Goal: Information Seeking & Learning: Learn about a topic

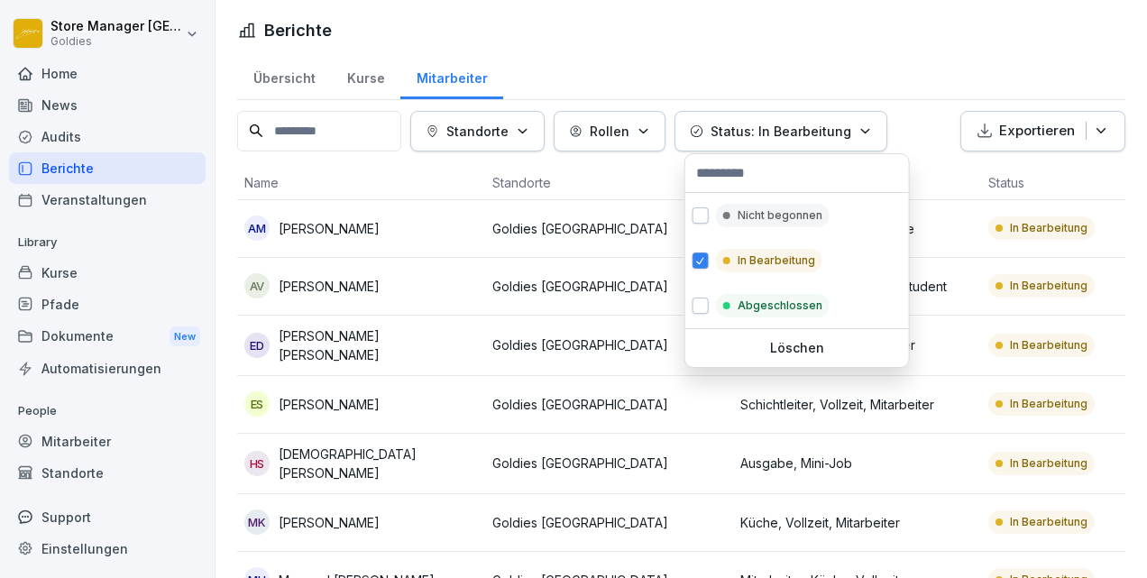
click at [846, 132] on p "Status: In Bearbeitung" at bounding box center [781, 131] width 141 height 19
click at [704, 219] on button "button" at bounding box center [701, 215] width 16 height 16
click at [702, 262] on button "button" at bounding box center [701, 261] width 16 height 16
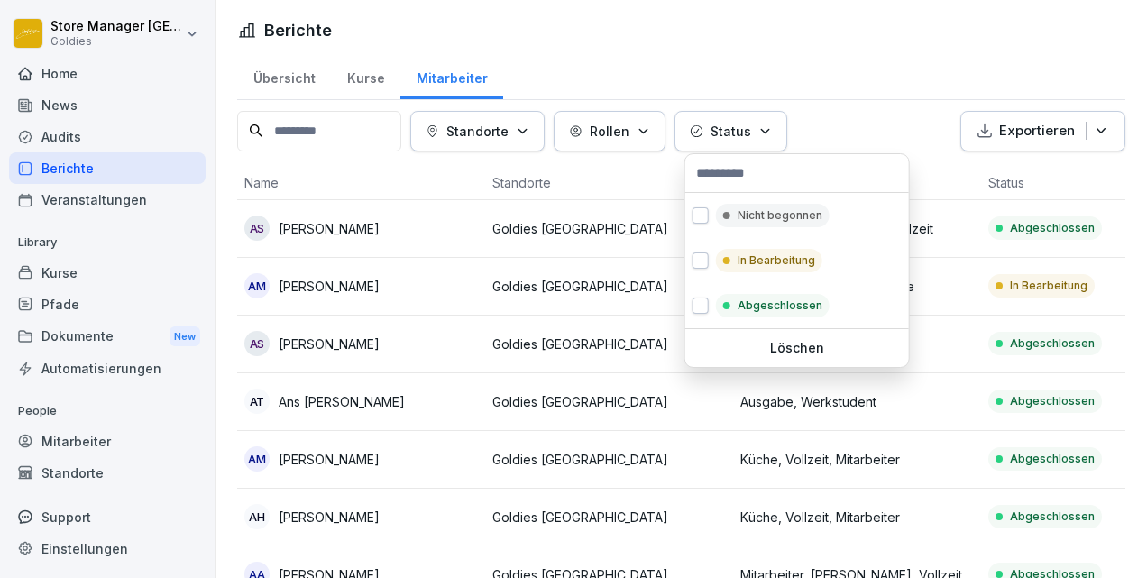
click at [788, 348] on p "Löschen" at bounding box center [797, 348] width 209 height 16
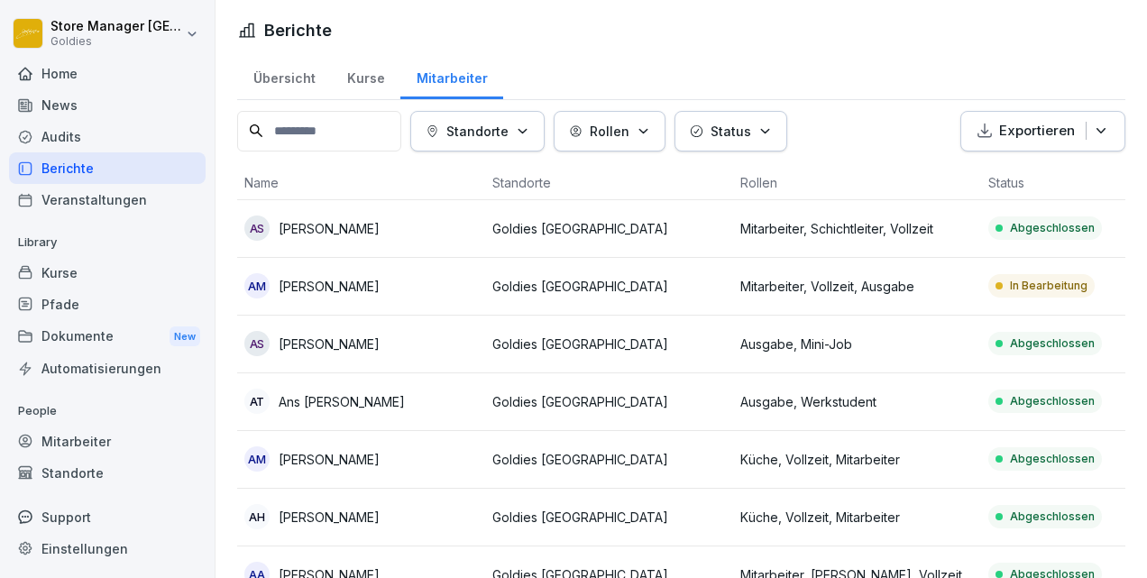
click at [70, 334] on div "Dokumente New" at bounding box center [107, 336] width 197 height 33
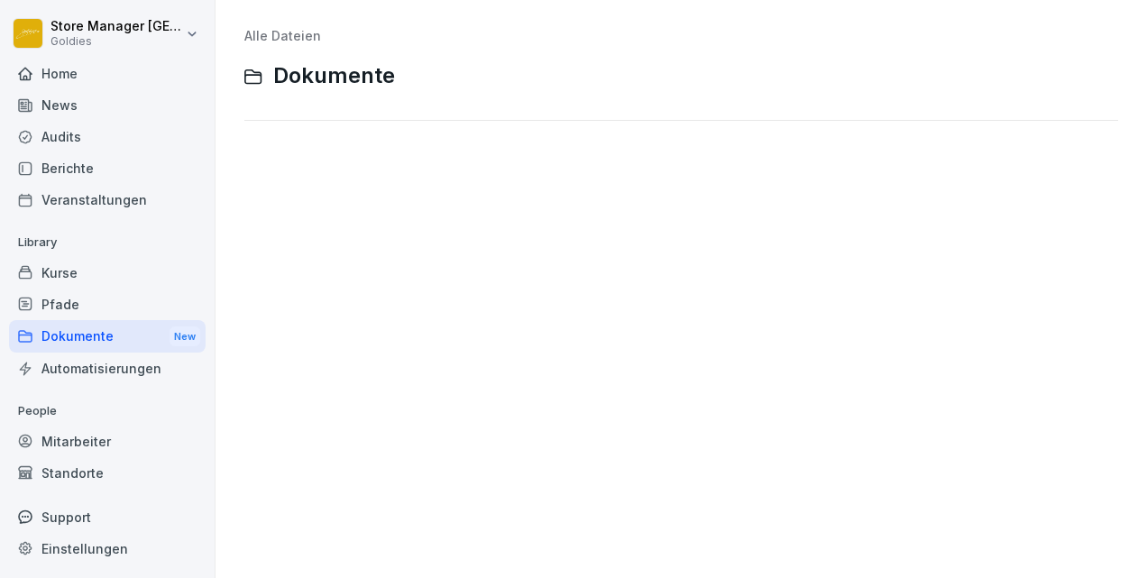
click at [76, 68] on div "Home" at bounding box center [107, 74] width 197 height 32
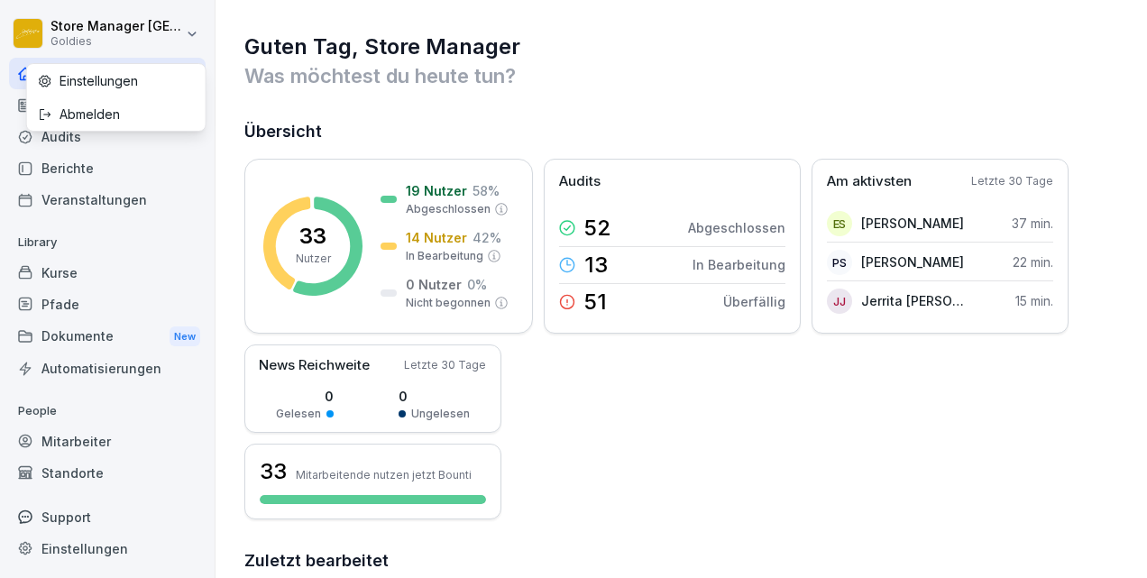
click at [83, 26] on html "Store Manager Frankfurt Goldies Home News Audits Berichte Veranstaltungen Libra…" at bounding box center [573, 289] width 1147 height 578
click at [83, 25] on html "Store Manager Frankfurt Goldies Home News Audits Berichte Veranstaltungen Libra…" at bounding box center [573, 289] width 1147 height 578
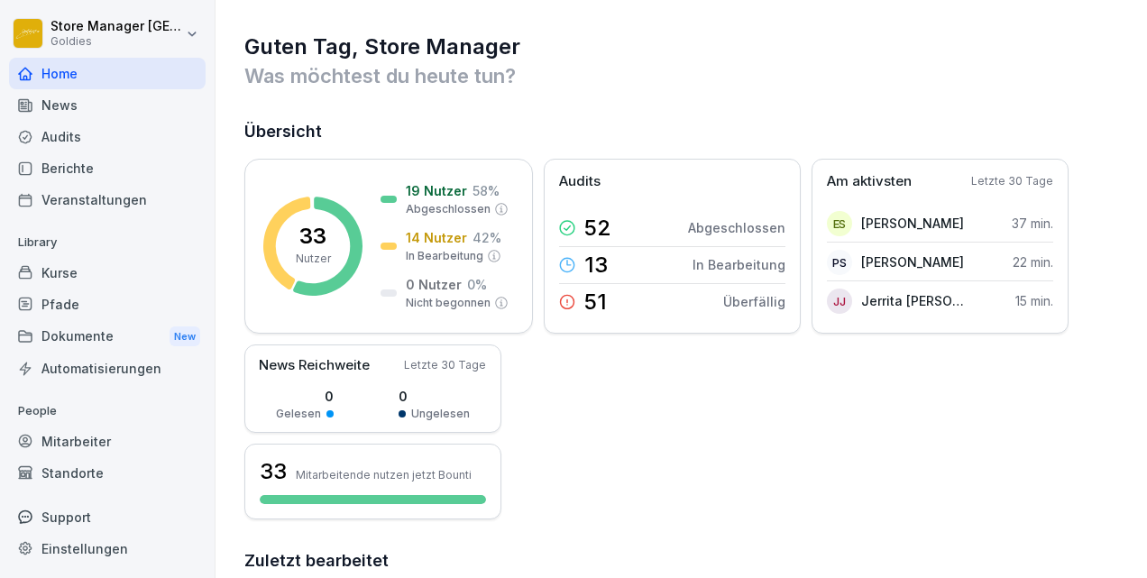
click at [125, 309] on div "Pfade" at bounding box center [107, 305] width 197 height 32
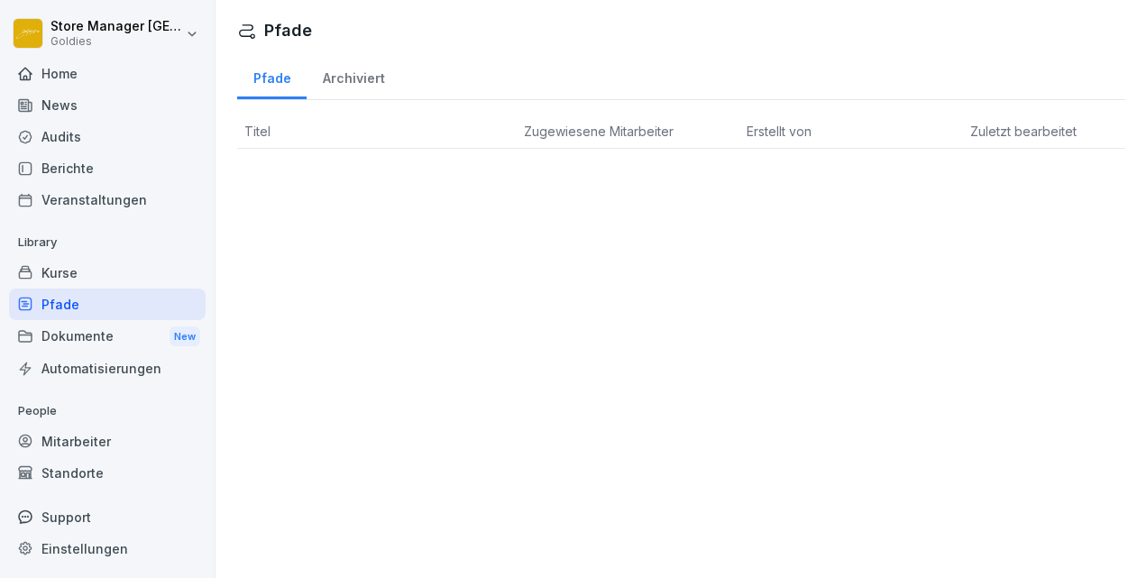
click at [103, 143] on div "Audits" at bounding box center [107, 137] width 197 height 32
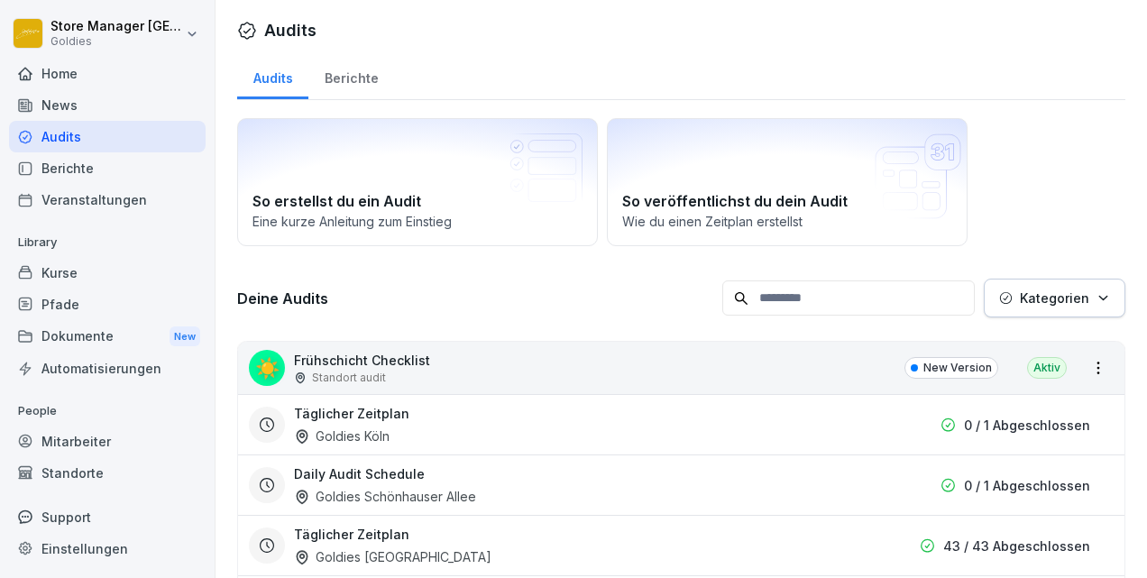
click at [381, 85] on div "Berichte" at bounding box center [351, 76] width 86 height 46
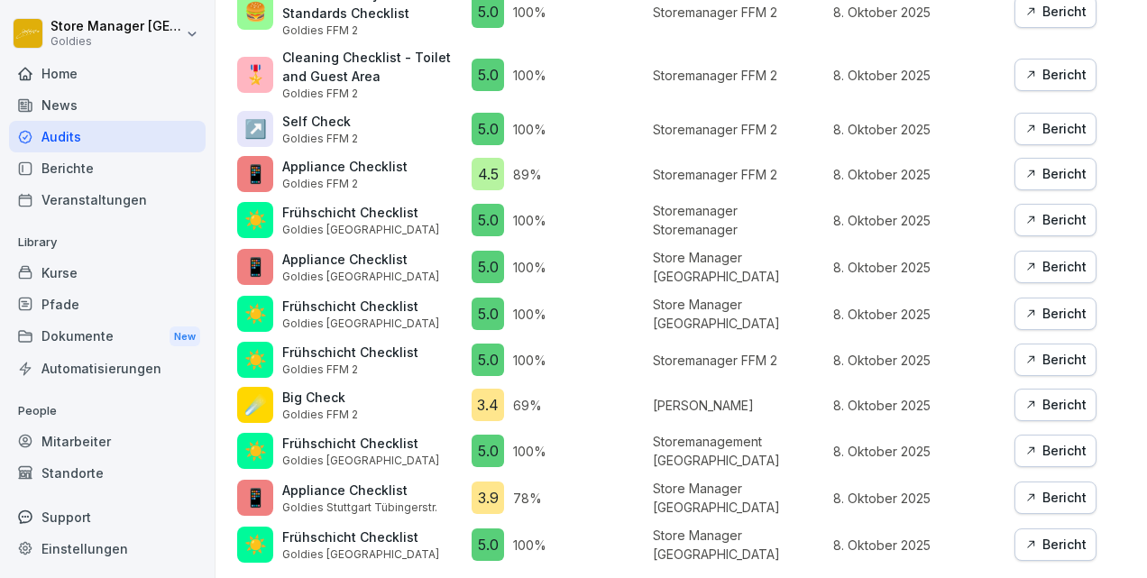
scroll to position [1202, 0]
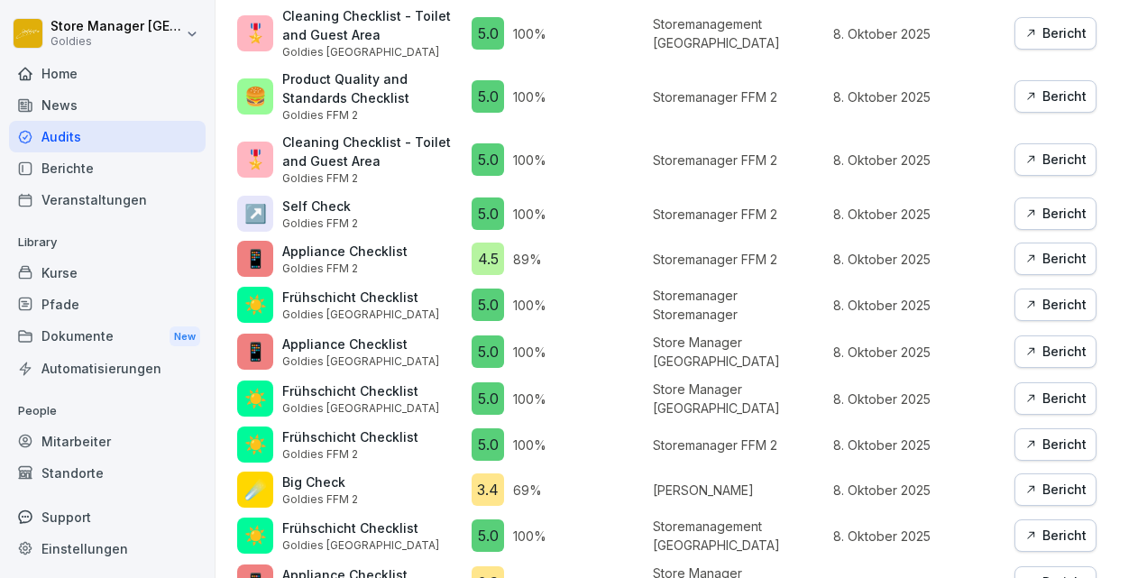
click at [1042, 483] on div "Bericht" at bounding box center [1056, 490] width 62 height 20
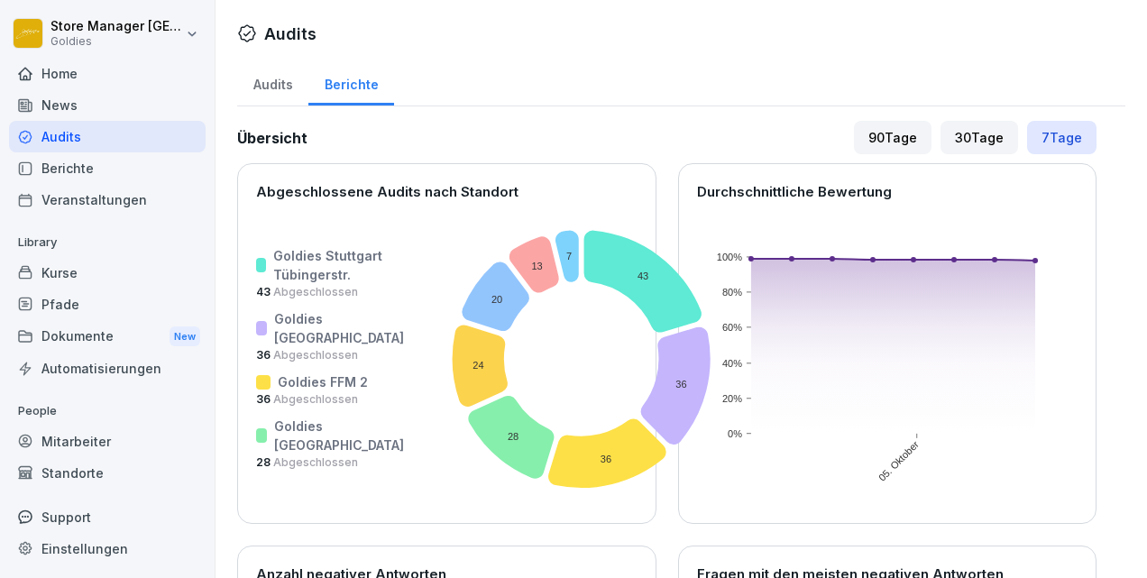
click at [962, 151] on div "30 Tage" at bounding box center [980, 137] width 78 height 33
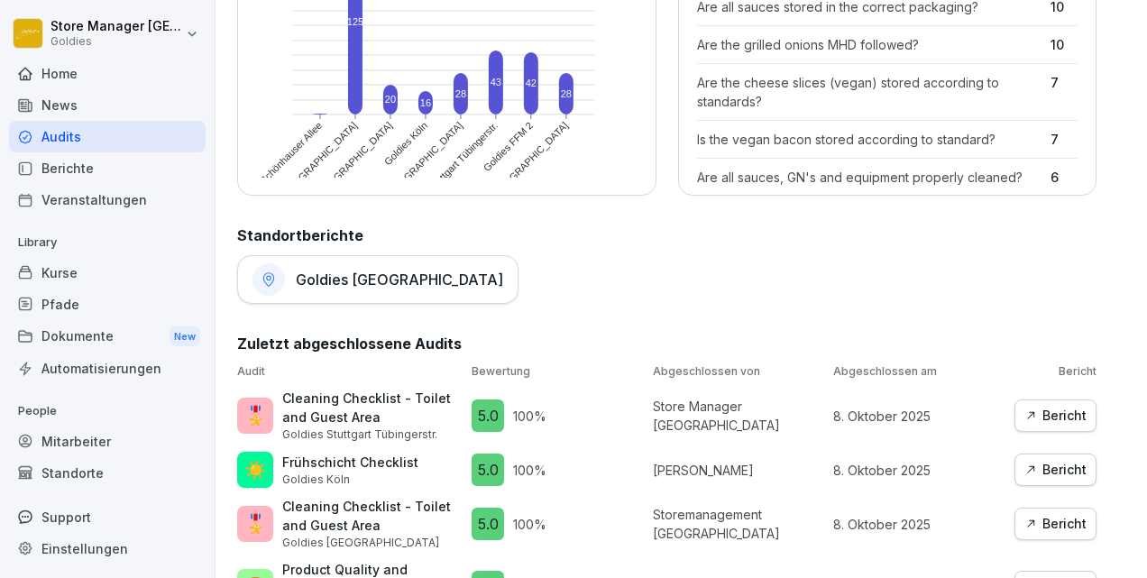
scroll to position [750, 0]
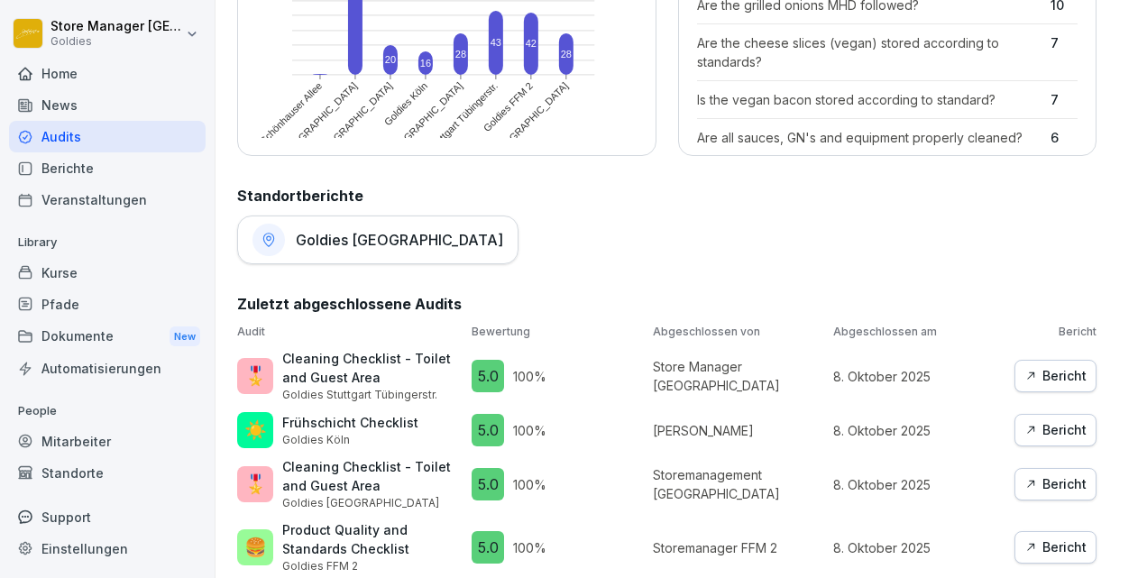
click at [365, 242] on h1 "Goldies [GEOGRAPHIC_DATA]" at bounding box center [399, 240] width 207 height 18
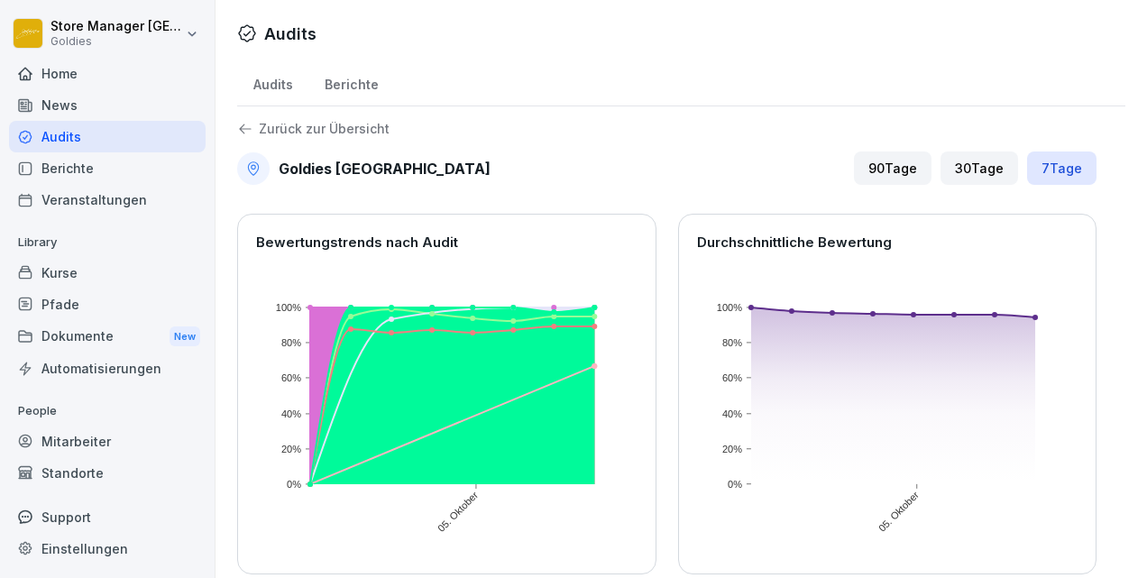
click at [258, 127] on div "Zurück zur Übersicht" at bounding box center [667, 129] width 860 height 16
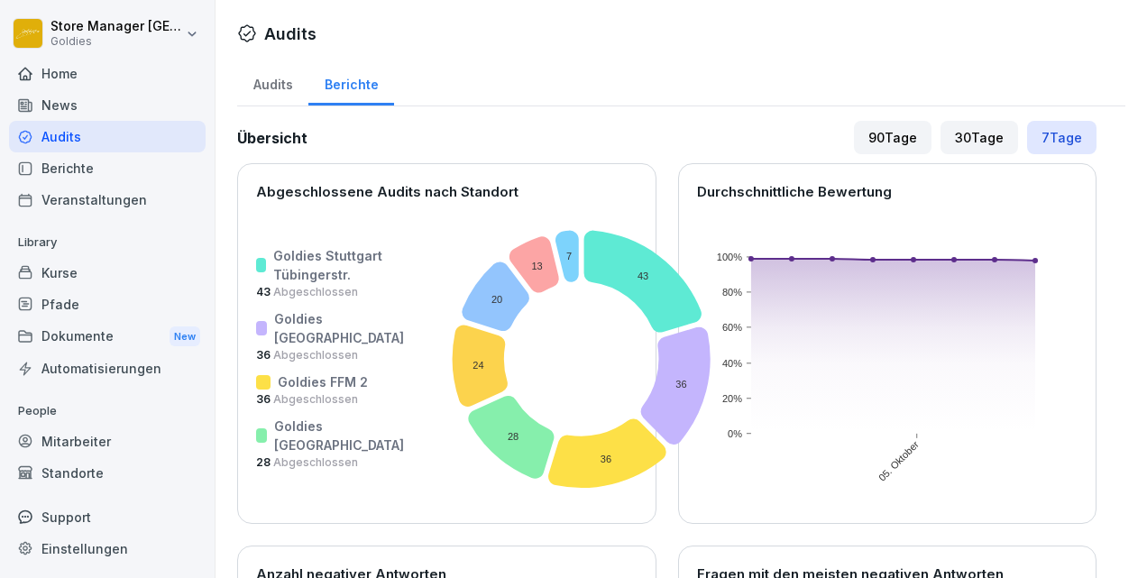
click at [971, 137] on div "30 Tage" at bounding box center [980, 137] width 78 height 33
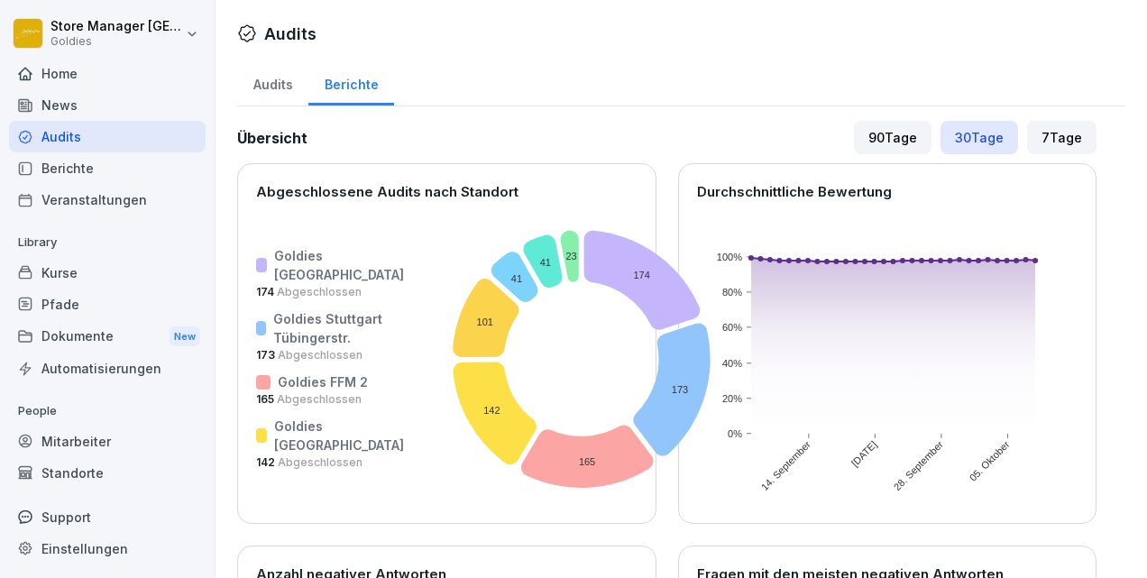
click at [57, 471] on div "Standorte" at bounding box center [107, 473] width 197 height 32
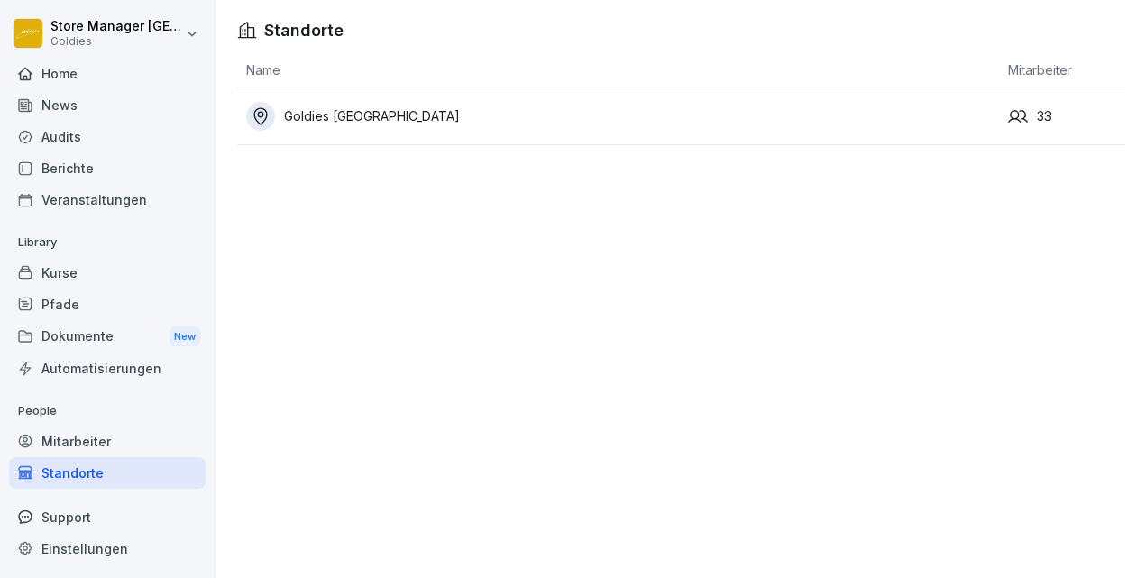
click at [54, 133] on div "Audits" at bounding box center [107, 137] width 197 height 32
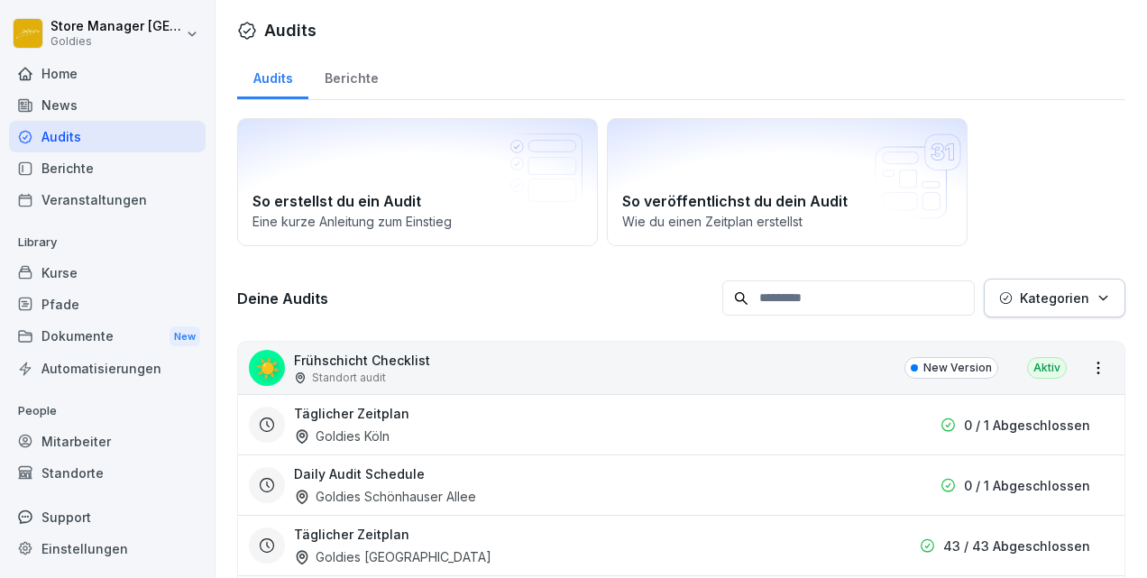
click at [337, 75] on div "Berichte" at bounding box center [351, 76] width 86 height 46
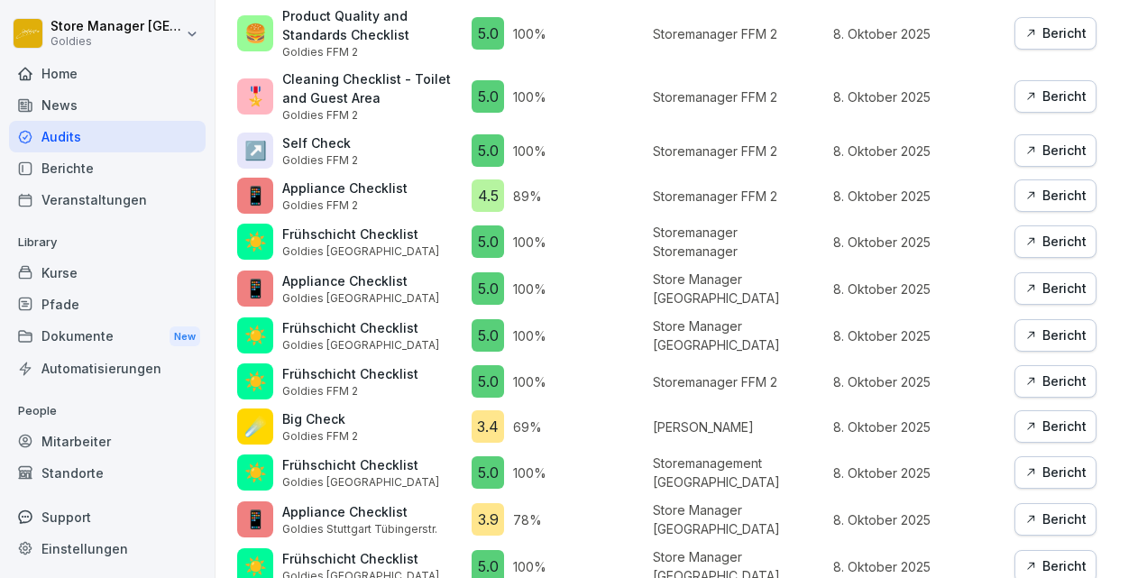
scroll to position [1292, 0]
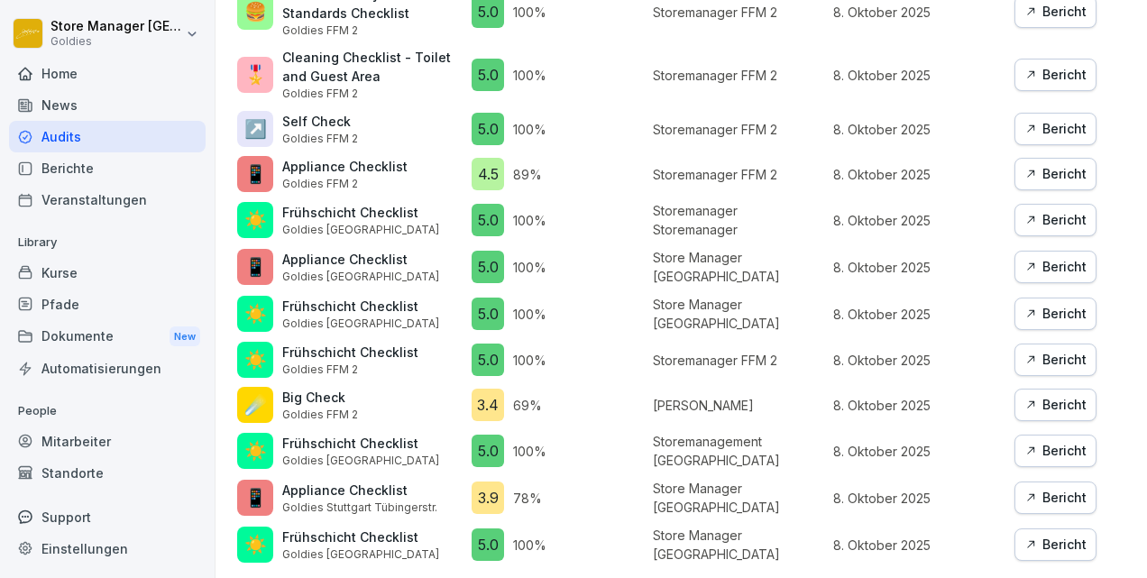
click at [1039, 395] on div "Bericht" at bounding box center [1056, 405] width 62 height 20
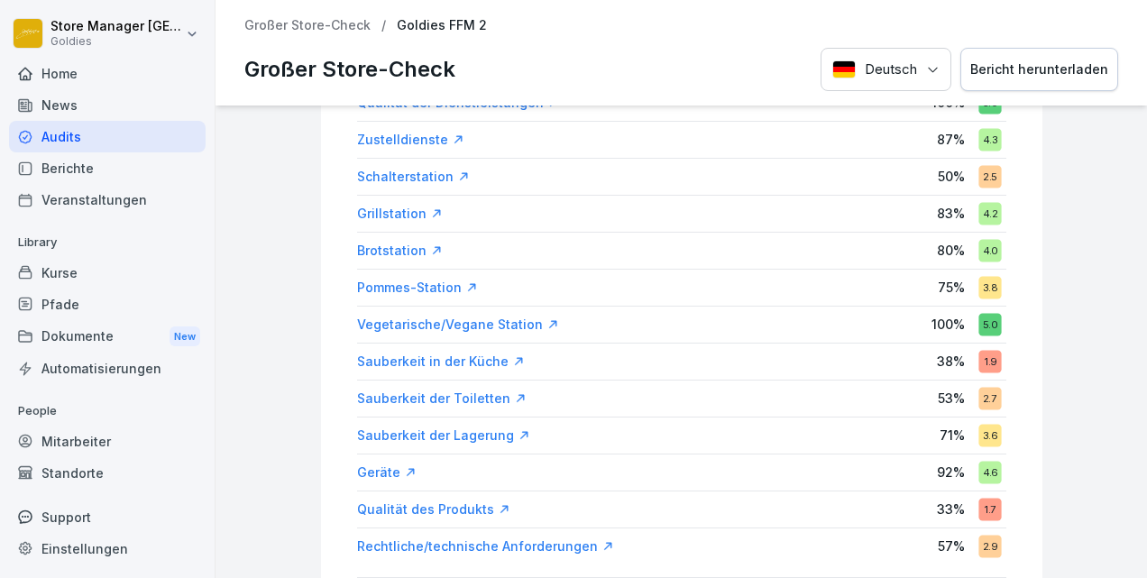
scroll to position [245, 0]
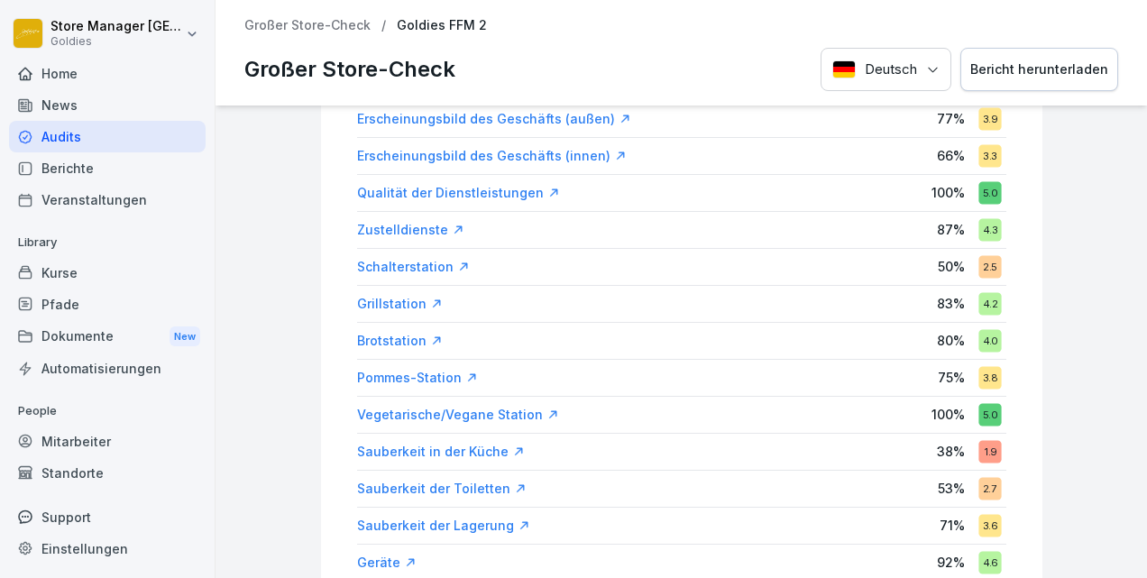
click at [382, 261] on div "Schalterstation" at bounding box center [413, 267] width 113 height 18
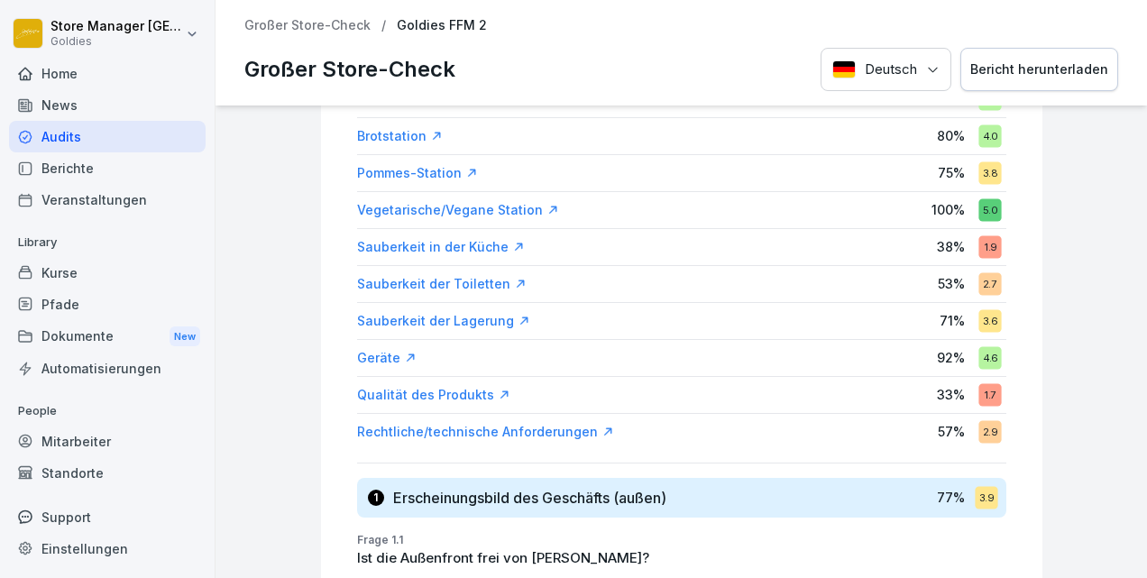
scroll to position [451, 0]
click at [540, 422] on div "Rechtliche/technische Anforderungen" at bounding box center [485, 431] width 257 height 18
